Goal: Task Accomplishment & Management: Use online tool/utility

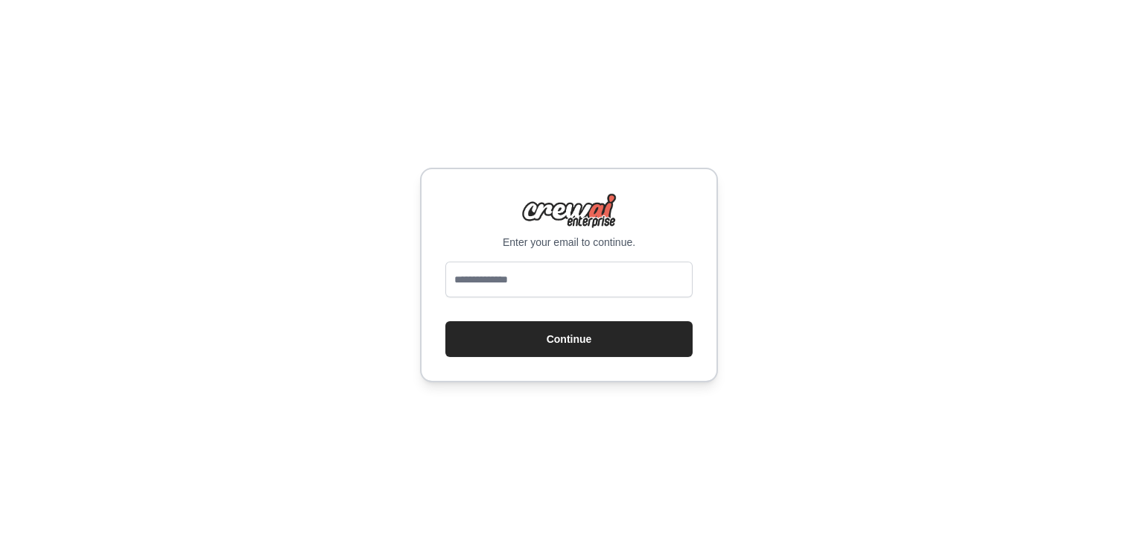
type input "**********"
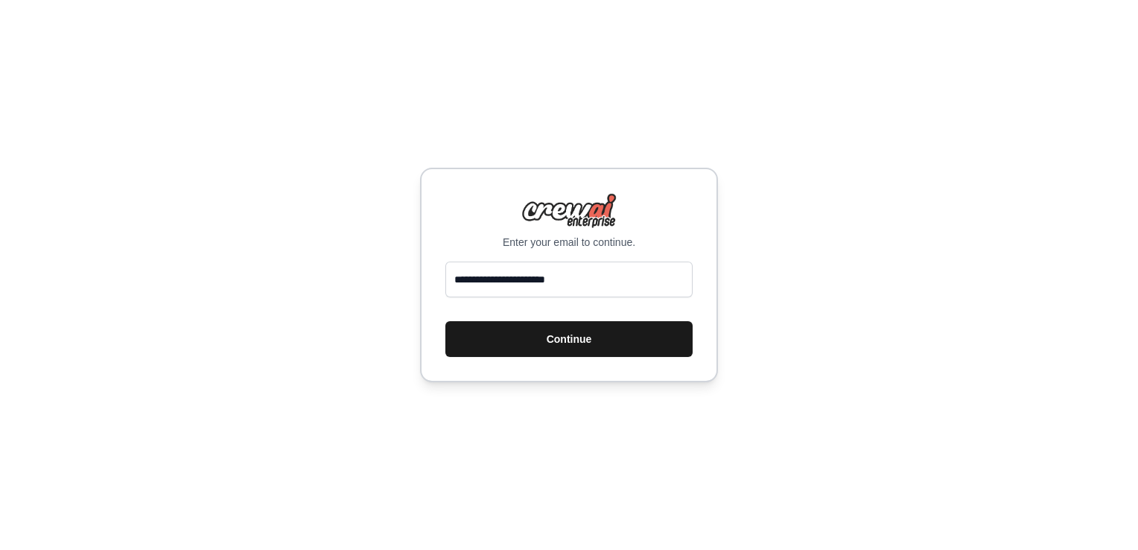
click at [531, 343] on button "Continue" at bounding box center [568, 339] width 247 height 36
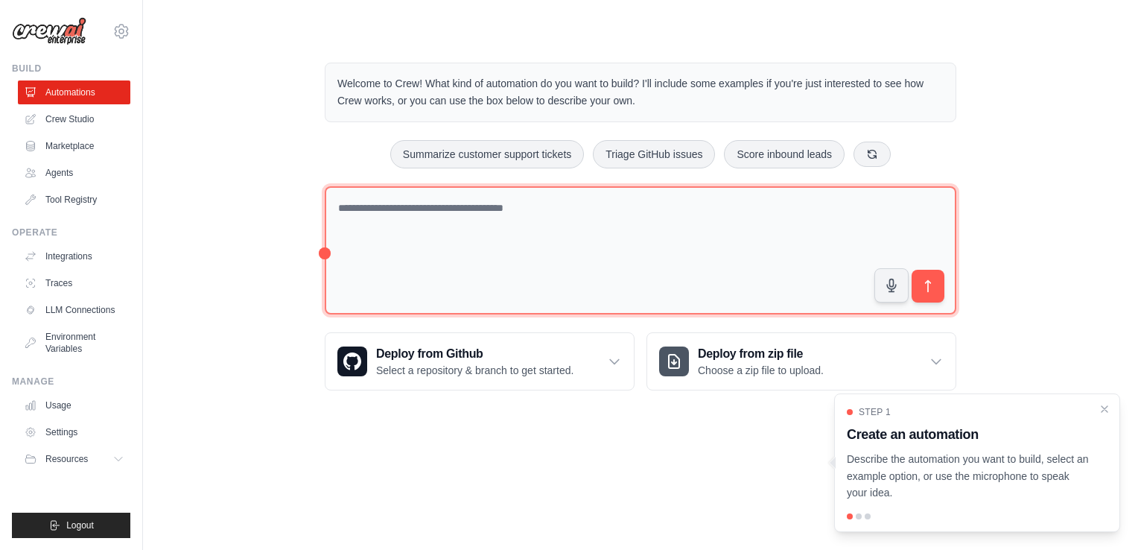
click at [421, 220] on textarea at bounding box center [640, 250] width 631 height 129
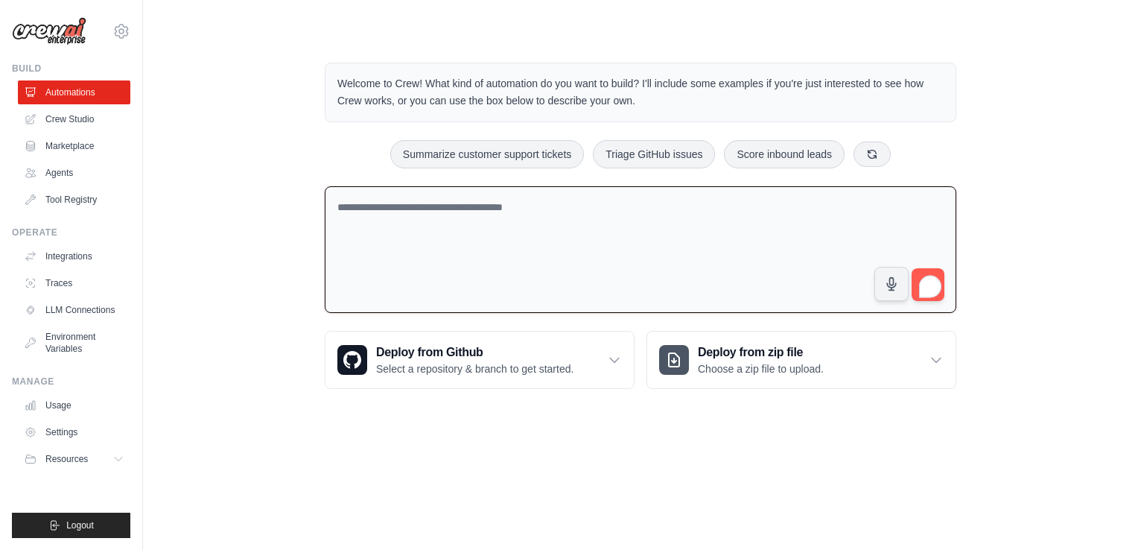
click at [487, 215] on textarea "To enrich screen reader interactions, please activate Accessibility in Grammarl…" at bounding box center [640, 249] width 631 height 127
click at [67, 164] on link "Agents" at bounding box center [75, 173] width 112 height 24
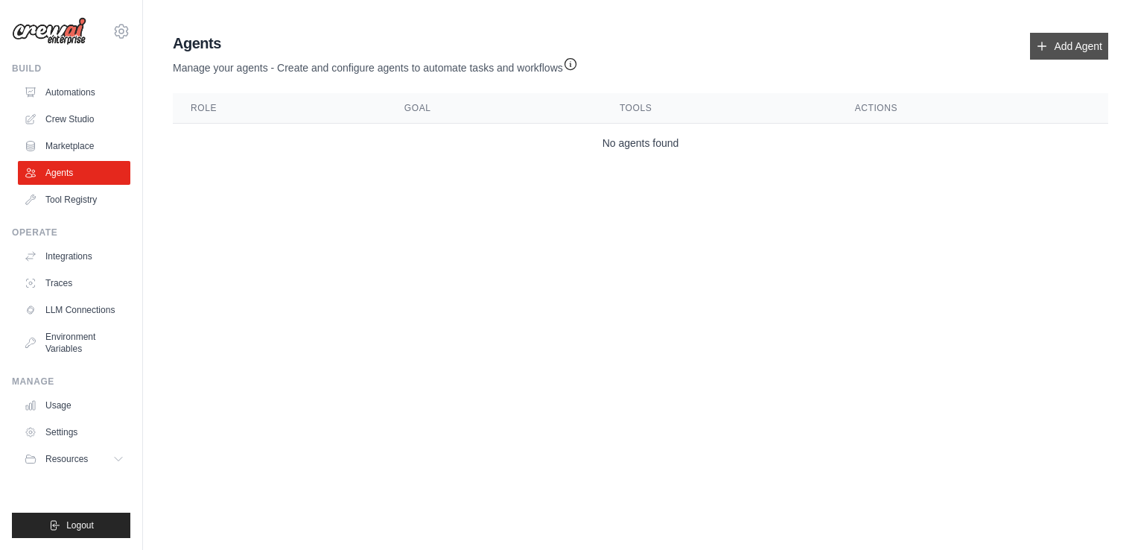
click at [1081, 46] on link "Add Agent" at bounding box center [1069, 46] width 78 height 27
click at [73, 93] on link "Automations" at bounding box center [75, 92] width 112 height 24
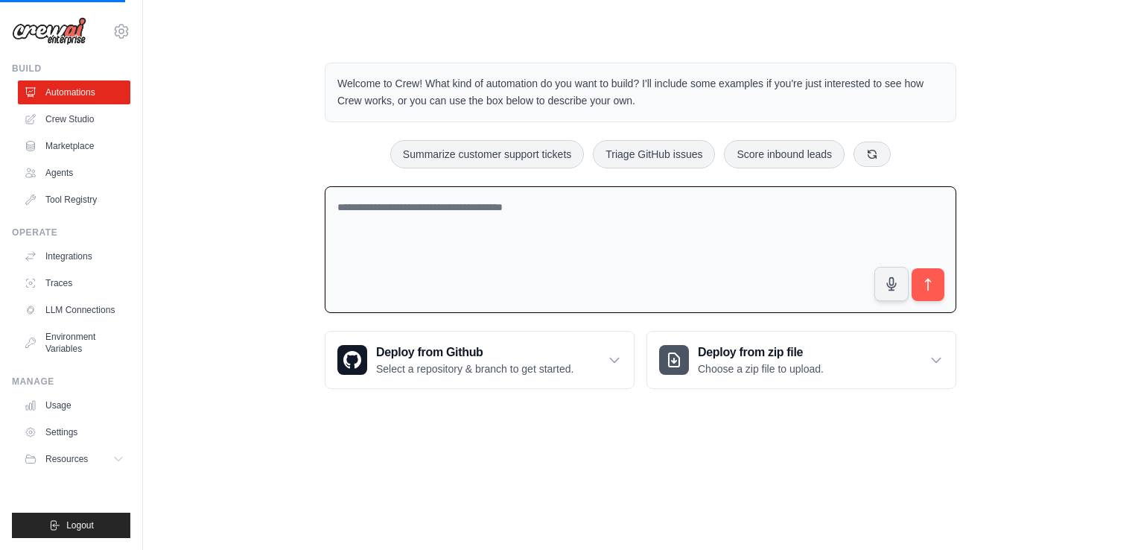
click at [412, 214] on textarea "To enrich screen reader interactions, please activate Accessibility in Grammarl…" at bounding box center [640, 249] width 631 height 127
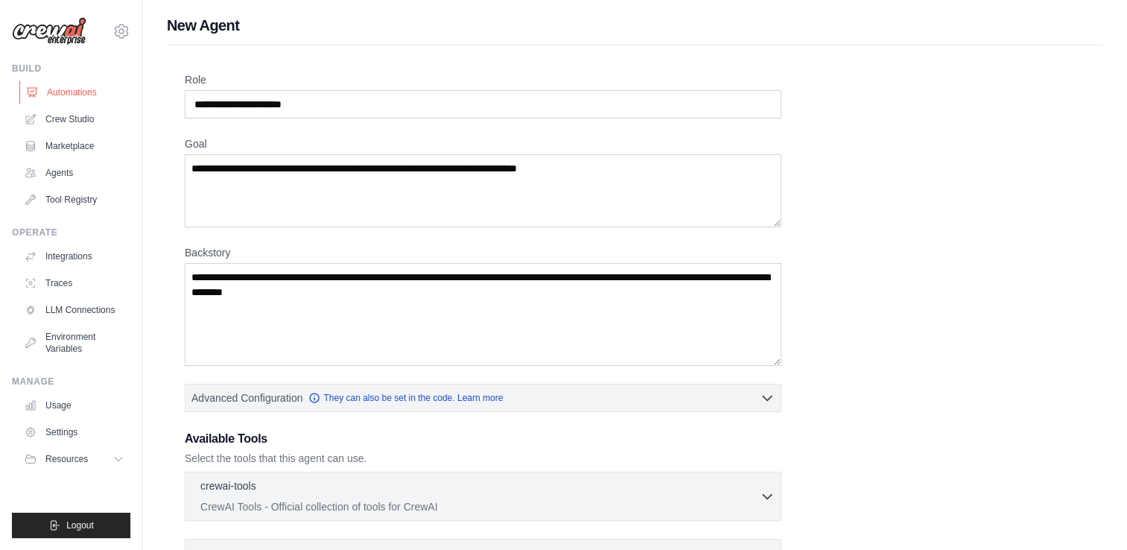
click at [85, 89] on link "Automations" at bounding box center [75, 92] width 112 height 24
